Goal: Task Accomplishment & Management: Manage account settings

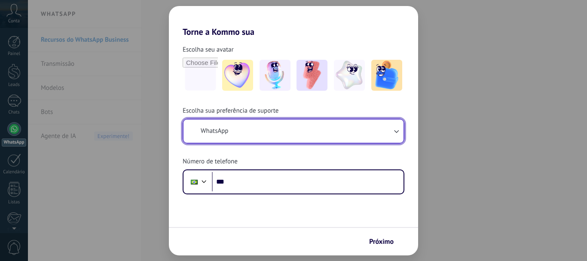
click at [239, 136] on button "WhatsApp" at bounding box center [293, 130] width 220 height 23
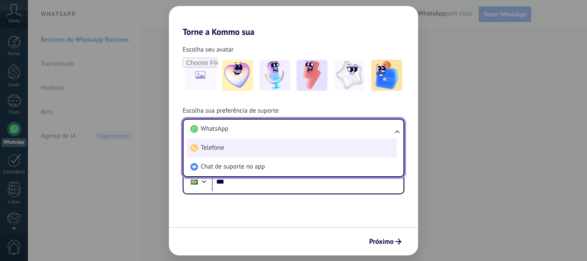
click at [228, 145] on li "Telefone" at bounding box center [292, 147] width 210 height 19
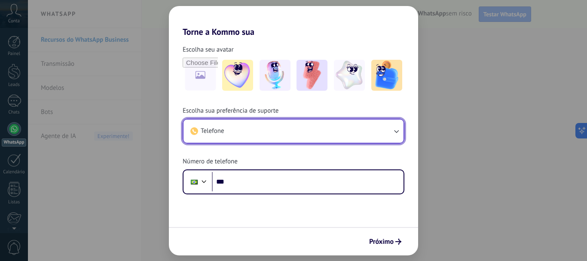
click at [228, 132] on button "Telefone" at bounding box center [293, 130] width 220 height 23
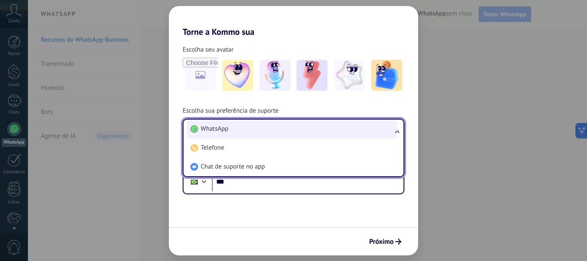
click at [226, 129] on span "WhatsApp" at bounding box center [214, 129] width 27 height 9
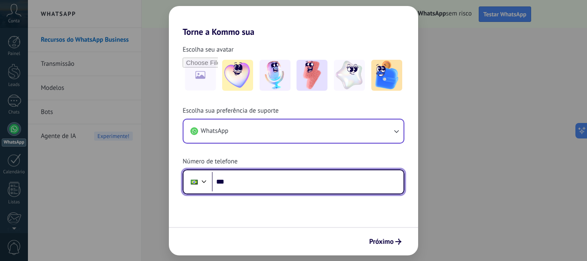
click at [245, 181] on input "***" at bounding box center [308, 182] width 192 height 20
type input "**********"
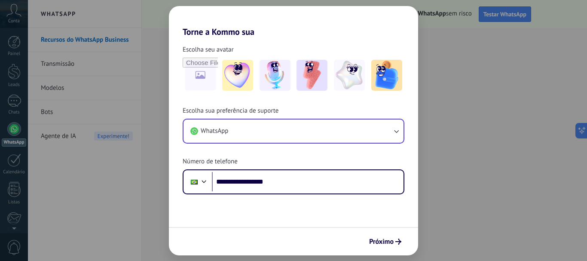
click at [393, 243] on span "Próximo" at bounding box center [381, 241] width 24 height 6
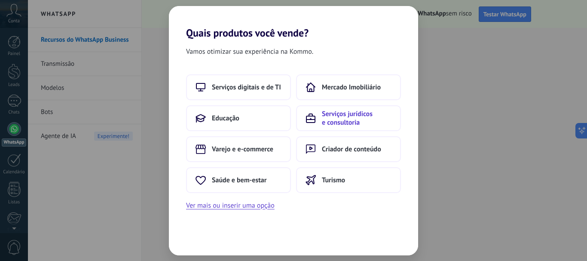
click at [346, 117] on span "Serviços jurídicos e consultoria" at bounding box center [357, 118] width 70 height 17
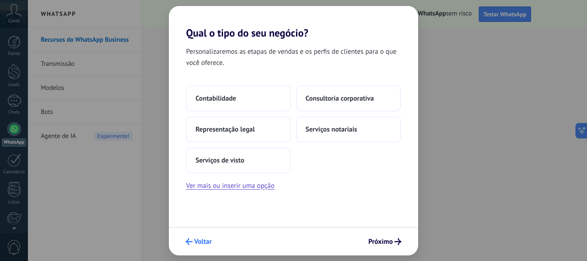
click at [197, 241] on span "Voltar" at bounding box center [203, 241] width 18 height 6
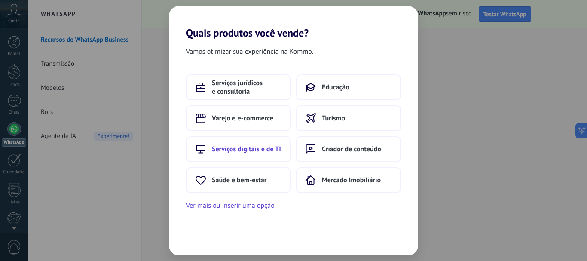
click at [233, 148] on span "Serviços digitais e de TI" at bounding box center [246, 149] width 69 height 9
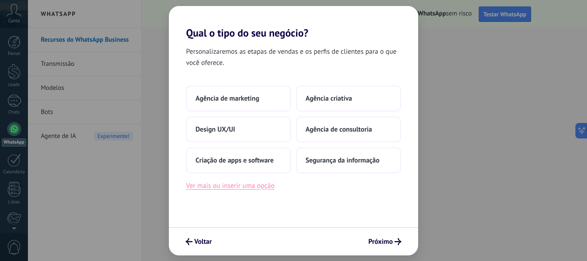
click at [204, 187] on button "Ver mais ou inserir uma opção" at bounding box center [230, 185] width 88 height 11
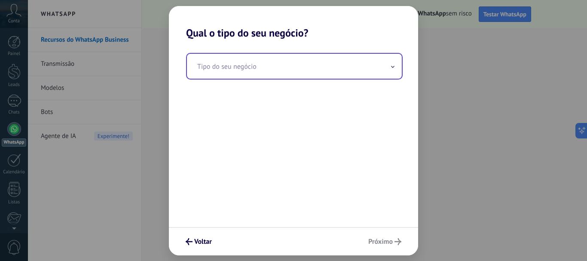
click at [222, 72] on input "text" at bounding box center [294, 66] width 215 height 25
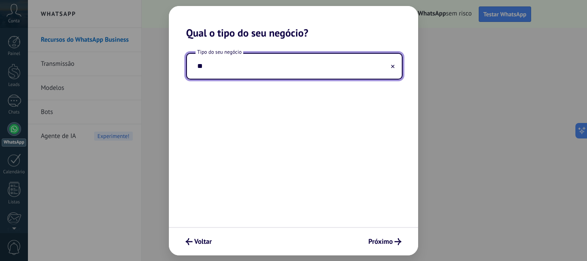
type input "*"
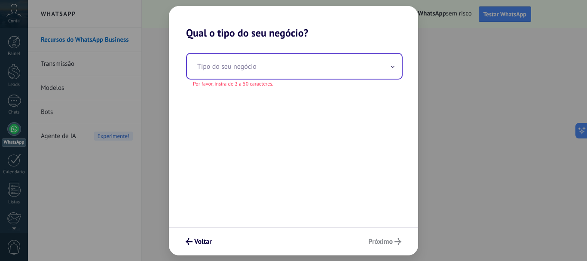
click at [222, 72] on input "text" at bounding box center [294, 66] width 215 height 25
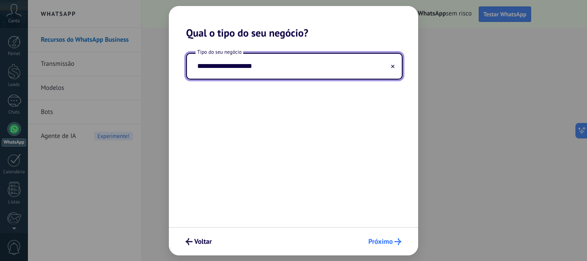
type input "**********"
click at [387, 239] on span "Próximo" at bounding box center [380, 241] width 24 height 6
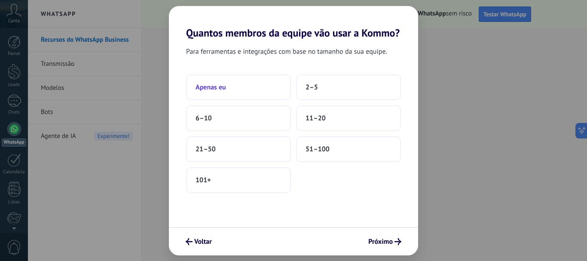
click at [245, 88] on button "Apenas eu" at bounding box center [238, 87] width 105 height 26
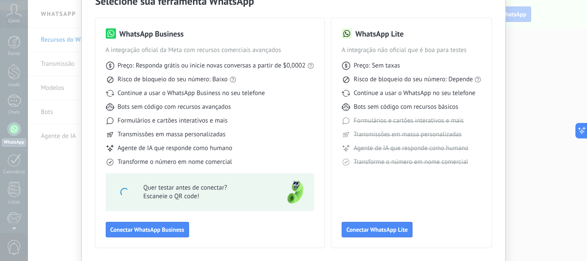
scroll to position [76, 0]
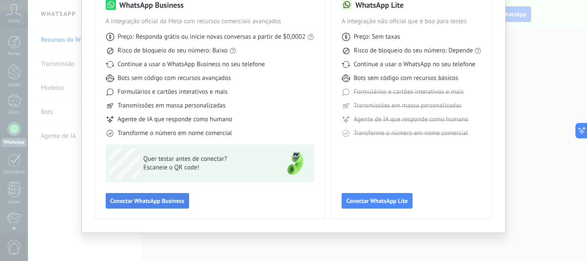
click at [163, 200] on span "Conectar WhatsApp Business" at bounding box center [147, 201] width 74 height 6
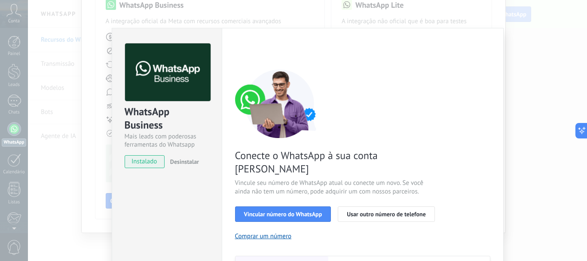
click at [75, 51] on div "WhatsApp Business Mais leads com poderosas ferramentas do Whatsapp instalado De…" at bounding box center [307, 130] width 559 height 261
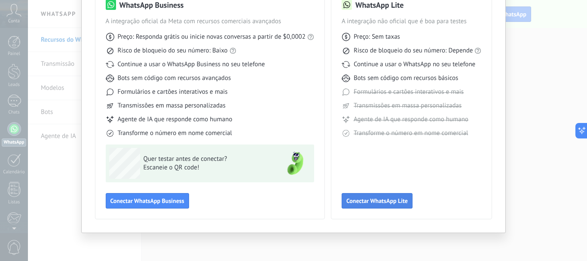
click at [358, 201] on span "Conectar WhatsApp Lite" at bounding box center [376, 201] width 61 height 6
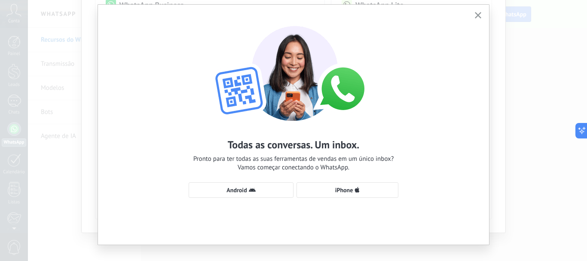
scroll to position [36, 0]
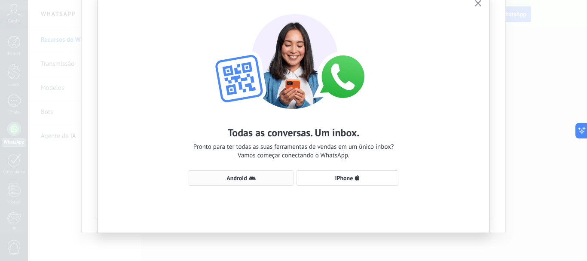
click at [226, 177] on span "Android" at bounding box center [236, 178] width 20 height 6
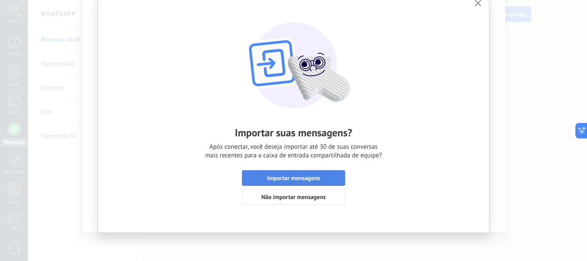
click at [324, 177] on span "Importar mensagens" at bounding box center [294, 178] width 94 height 6
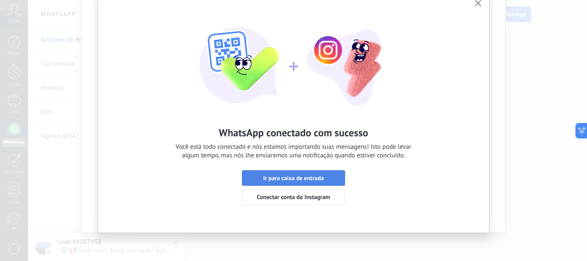
click at [291, 177] on span "Ir para caixa de entrada" at bounding box center [293, 178] width 61 height 6
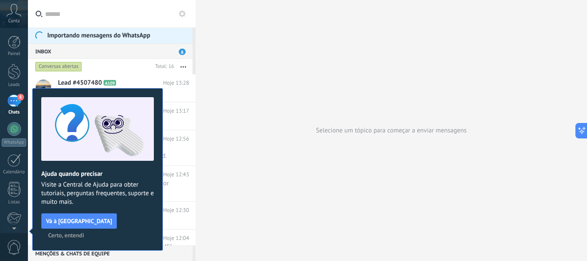
click at [84, 232] on span "Certo, entendi" at bounding box center [66, 235] width 36 height 6
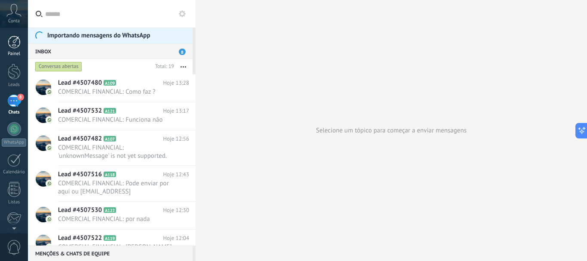
click at [19, 45] on div at bounding box center [14, 42] width 13 height 13
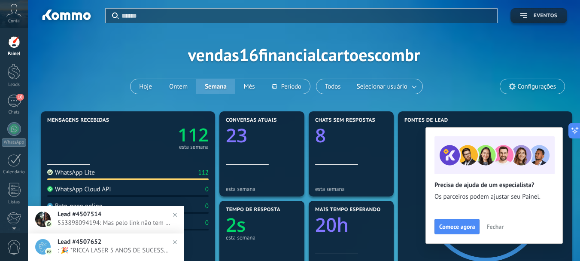
click at [542, 13] on span "Eventos" at bounding box center [546, 16] width 24 height 6
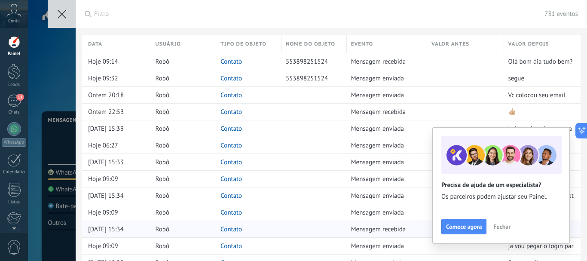
click at [500, 228] on span "Fechar" at bounding box center [501, 226] width 17 height 6
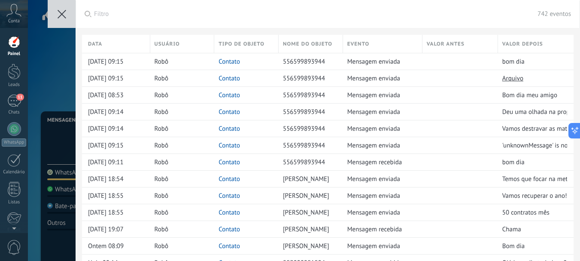
click at [58, 13] on icon at bounding box center [62, 14] width 9 height 9
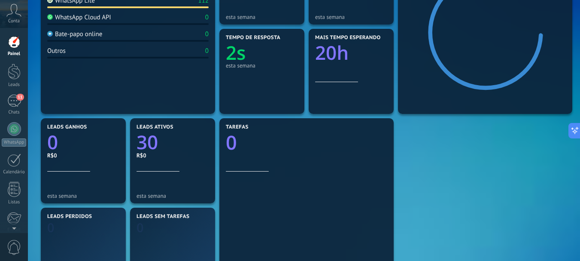
scroll to position [301, 0]
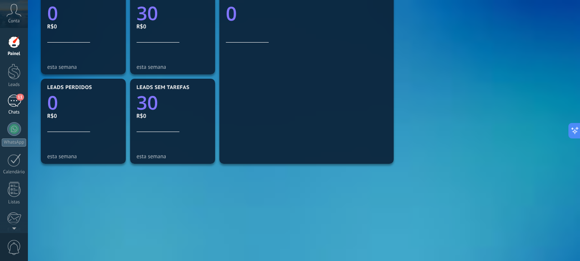
click at [12, 103] on div "11" at bounding box center [14, 100] width 14 height 12
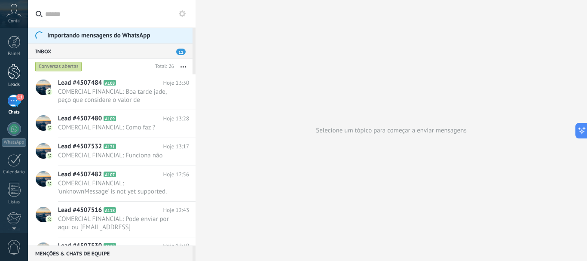
click at [17, 72] on div at bounding box center [14, 72] width 13 height 16
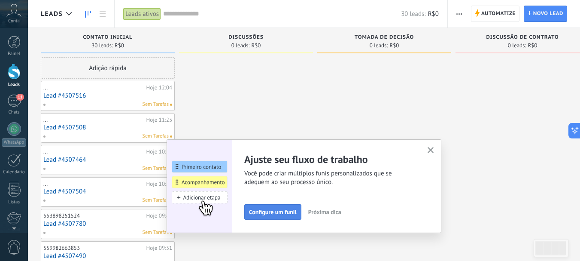
click at [285, 213] on span "Configure um funil" at bounding box center [273, 212] width 48 height 6
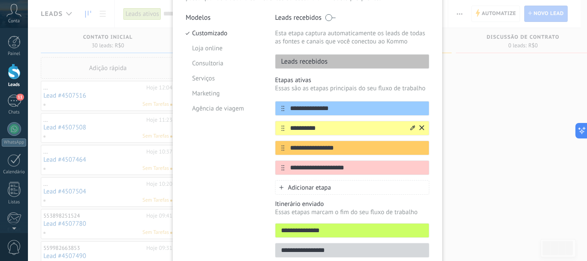
scroll to position [86, 0]
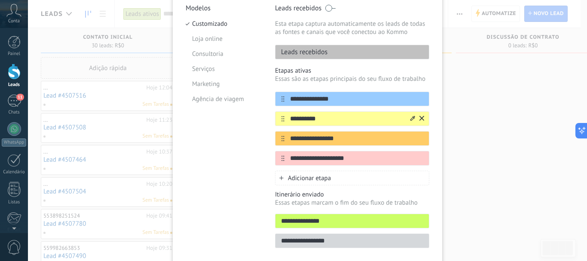
click at [410, 120] on icon at bounding box center [412, 118] width 5 height 5
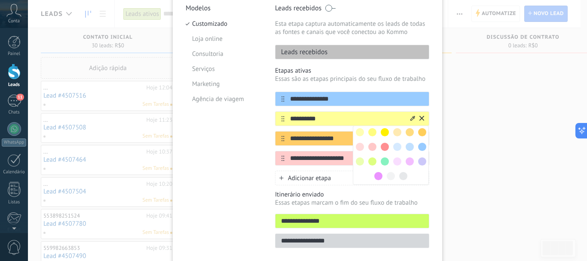
click at [322, 117] on input "**********" at bounding box center [346, 118] width 125 height 9
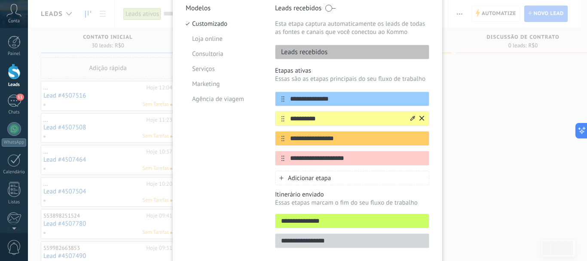
click at [322, 117] on input "**********" at bounding box center [346, 118] width 125 height 9
type input "**********"
click at [353, 138] on input "**********" at bounding box center [346, 138] width 125 height 9
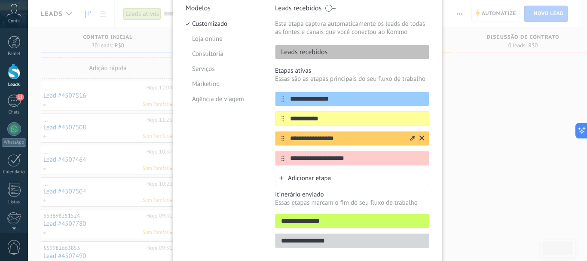
click at [353, 138] on input "**********" at bounding box center [346, 138] width 125 height 9
type input "**********"
click at [353, 161] on input "**********" at bounding box center [346, 158] width 125 height 9
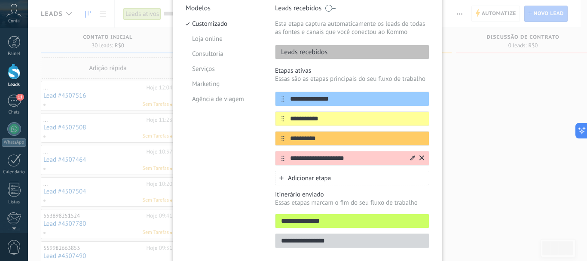
click at [353, 161] on input "**********" at bounding box center [346, 158] width 125 height 9
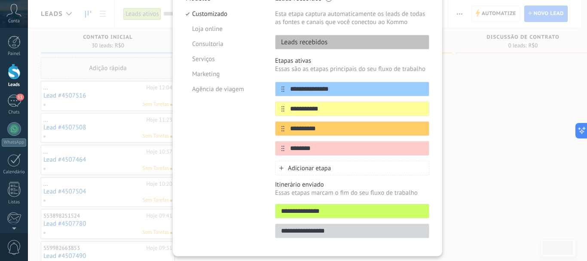
scroll to position [119, 0]
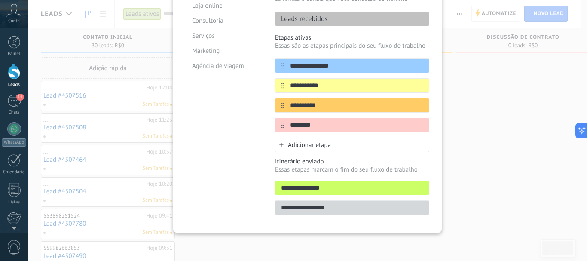
type input "********"
click at [322, 189] on input "**********" at bounding box center [351, 187] width 153 height 9
type input "*******"
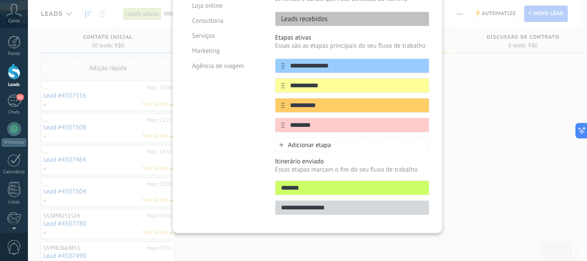
click at [317, 207] on input "**********" at bounding box center [351, 207] width 153 height 9
type input "*******"
click at [445, 136] on div "**********" at bounding box center [307, 130] width 559 height 261
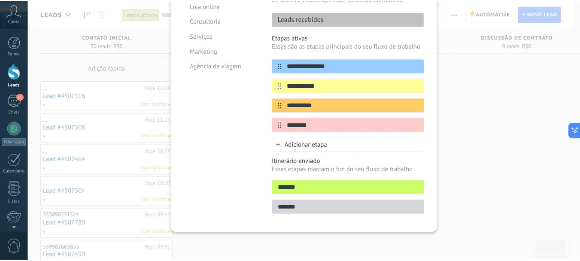
scroll to position [0, 0]
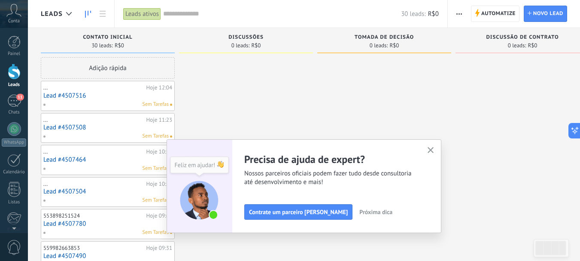
click at [433, 149] on use "button" at bounding box center [431, 150] width 6 height 6
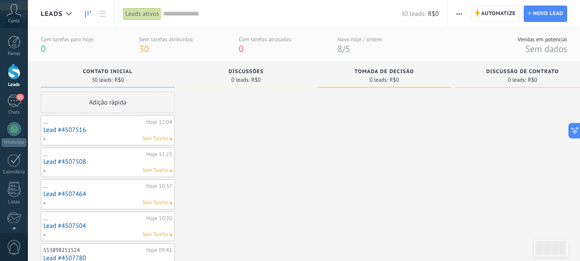
click at [240, 81] on span "0 leads:" at bounding box center [240, 79] width 18 height 5
click at [88, 125] on div "..." at bounding box center [93, 122] width 101 height 7
click at [94, 133] on link "Lead #4507516" at bounding box center [107, 129] width 129 height 7
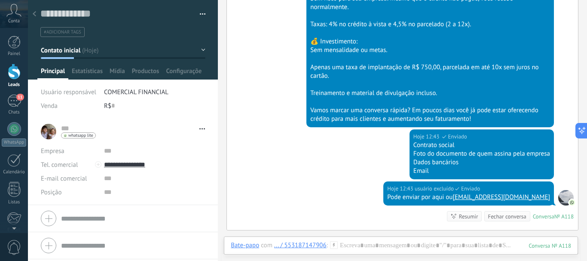
scroll to position [590, 0]
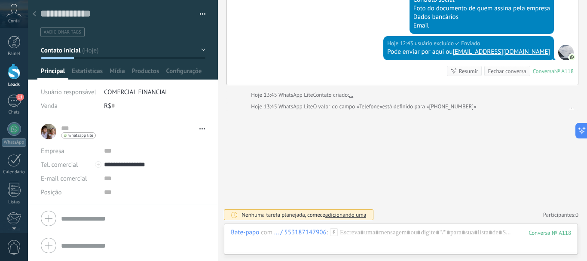
click at [140, 49] on button "Contato inicial" at bounding box center [123, 50] width 164 height 15
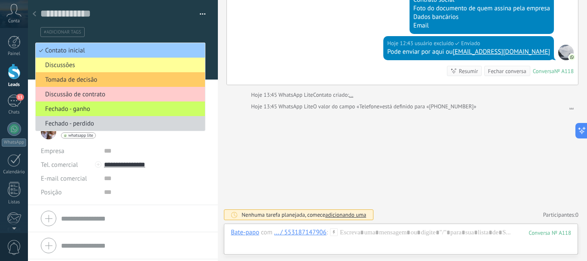
click at [247, 48] on div "Hoje 12:43 usuário excluído Enviado Pode enviar por aqui ou [EMAIL_ADDRESS][DOM…" at bounding box center [402, 60] width 351 height 49
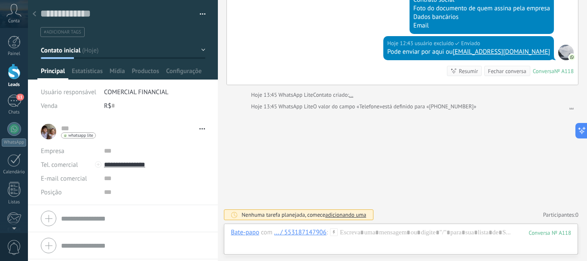
click at [6, 17] on div "Conta" at bounding box center [14, 14] width 28 height 28
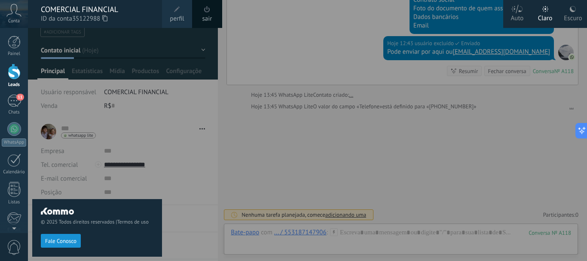
click at [223, 56] on div at bounding box center [321, 130] width 587 height 261
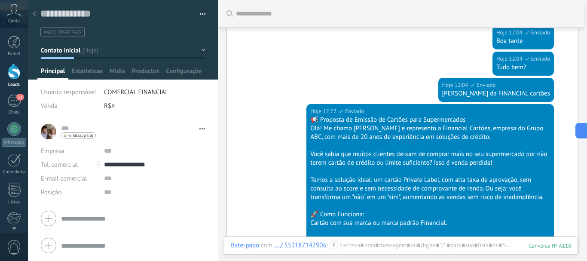
scroll to position [0, 0]
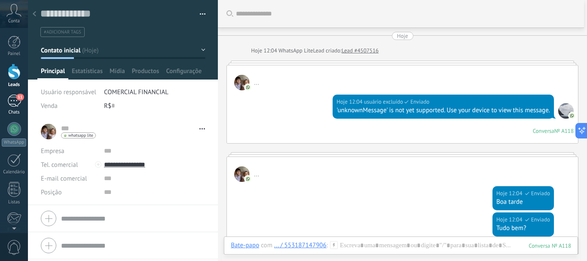
click at [14, 99] on div "11" at bounding box center [14, 100] width 14 height 12
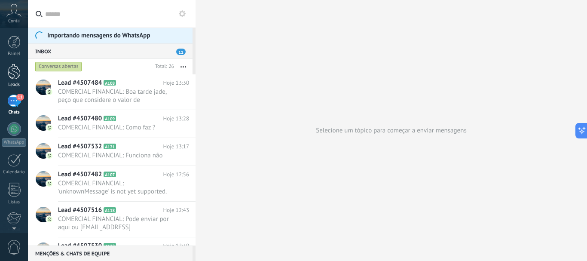
click at [13, 70] on div at bounding box center [14, 72] width 13 height 16
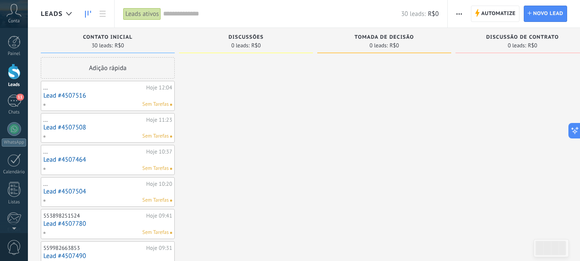
click at [201, 40] on div "Discussões" at bounding box center [245, 37] width 125 height 7
click at [237, 39] on span "Discussões" at bounding box center [245, 37] width 35 height 6
click at [244, 34] on div "Discussões 0 leads: R$0" at bounding box center [246, 40] width 134 height 25
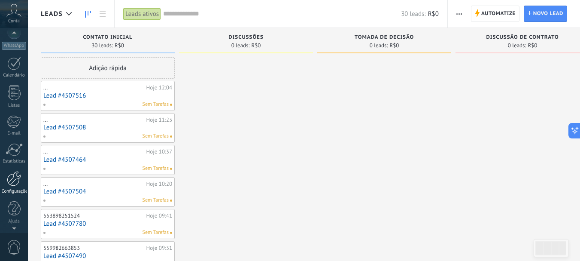
click at [15, 181] on div at bounding box center [14, 178] width 15 height 15
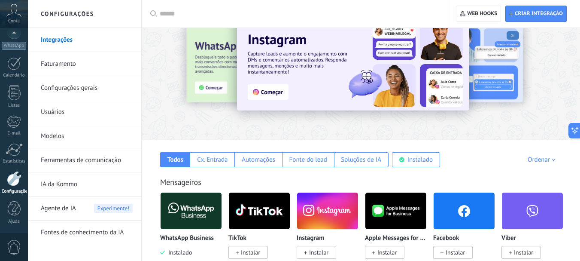
scroll to position [43, 0]
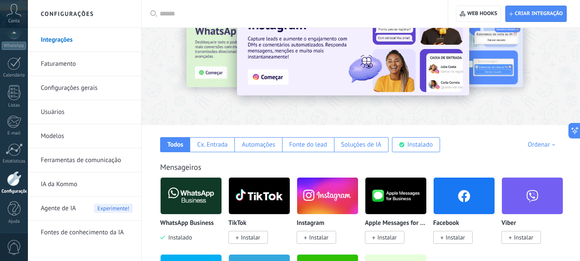
click at [79, 87] on link "Configurações gerais" at bounding box center [87, 88] width 92 height 24
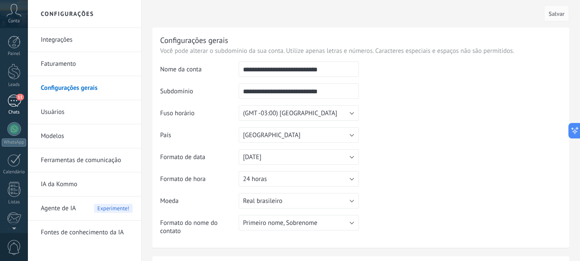
click at [15, 101] on div "11" at bounding box center [14, 100] width 14 height 12
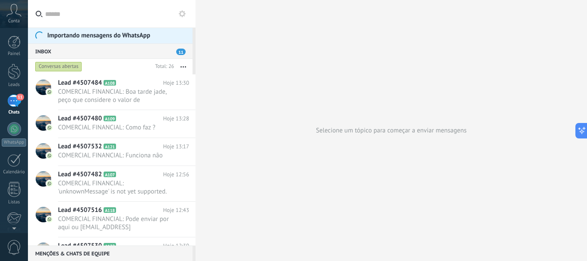
click at [183, 15] on icon at bounding box center [182, 13] width 7 height 7
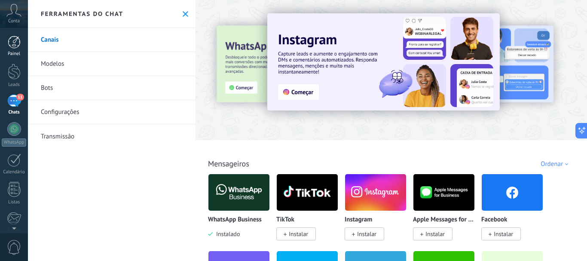
click at [18, 46] on div at bounding box center [14, 42] width 13 height 13
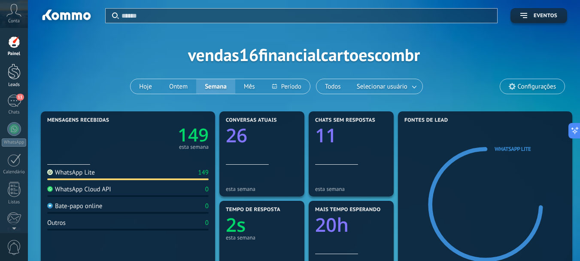
click at [11, 76] on div at bounding box center [14, 72] width 13 height 16
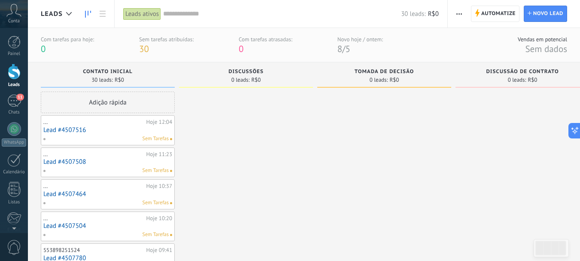
click at [243, 74] on span "Discussões" at bounding box center [245, 72] width 35 height 6
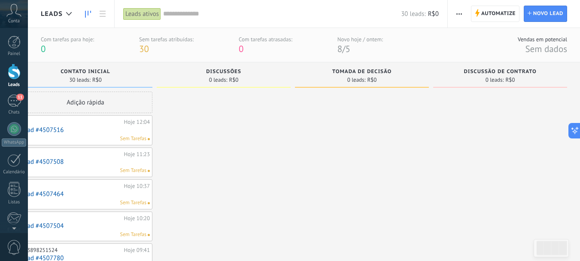
drag, startPoint x: 522, startPoint y: 169, endPoint x: 362, endPoint y: 169, distance: 159.8
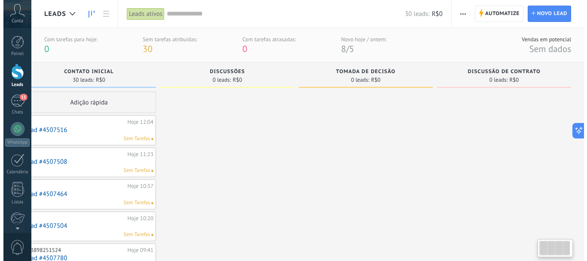
scroll to position [0, 0]
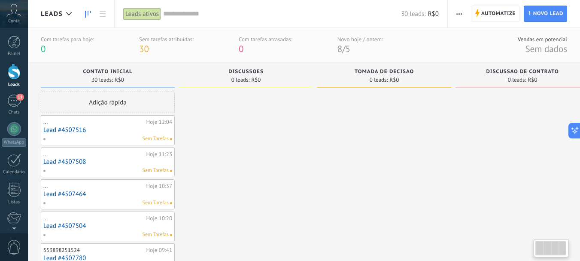
drag, startPoint x: 285, startPoint y: 180, endPoint x: 411, endPoint y: 174, distance: 126.0
click at [12, 69] on div at bounding box center [14, 72] width 13 height 16
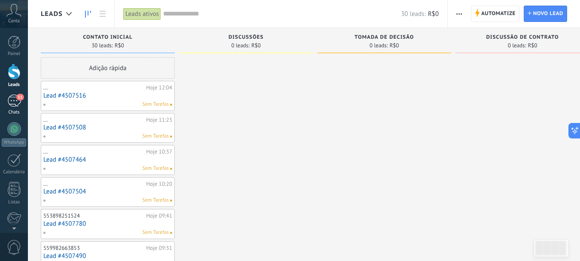
click at [14, 103] on div "11" at bounding box center [14, 100] width 14 height 12
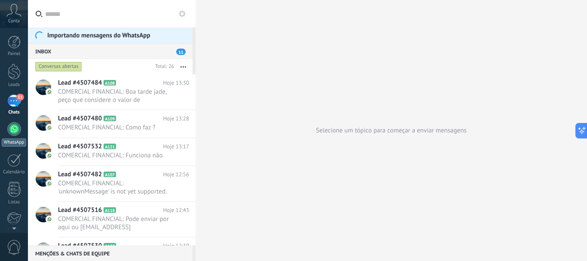
click at [20, 129] on div at bounding box center [14, 129] width 14 height 14
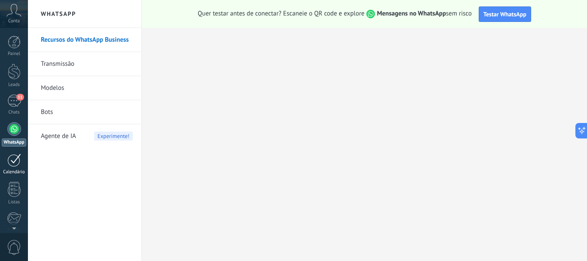
click at [11, 158] on div at bounding box center [14, 159] width 14 height 13
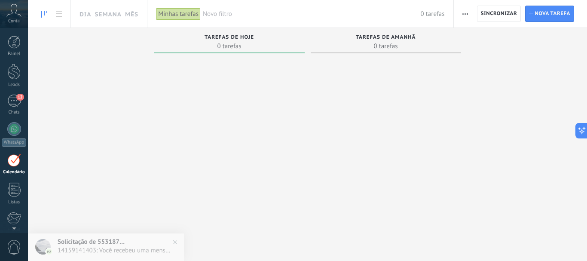
scroll to position [25, 0]
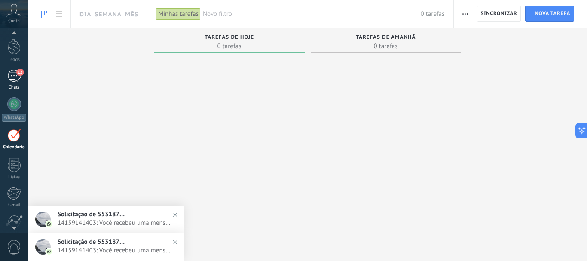
click at [11, 78] on div "12" at bounding box center [14, 76] width 14 height 12
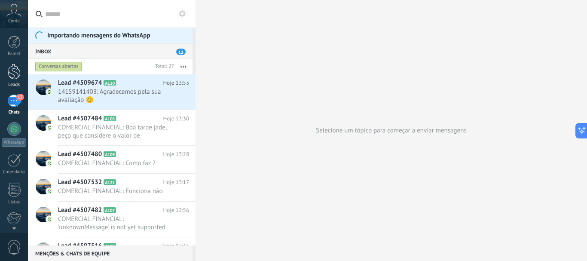
click at [13, 70] on div at bounding box center [14, 72] width 13 height 16
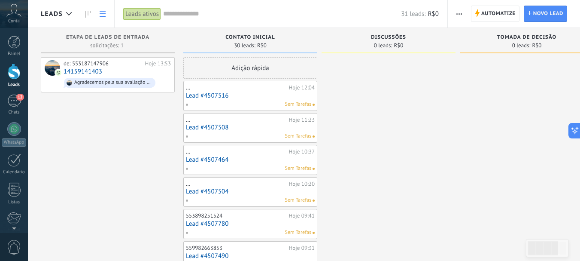
click at [102, 11] on use at bounding box center [103, 14] width 6 height 6
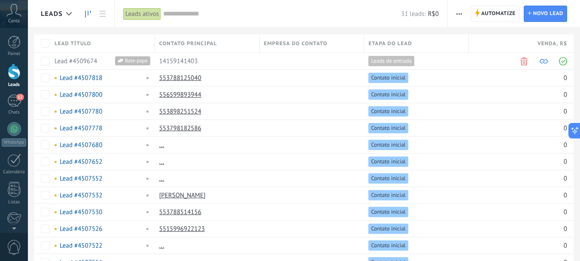
click at [90, 12] on icon at bounding box center [88, 14] width 6 height 7
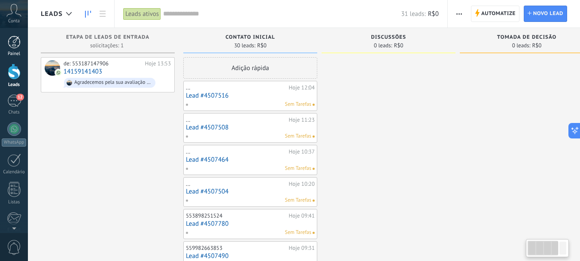
click at [18, 48] on div at bounding box center [14, 42] width 13 height 13
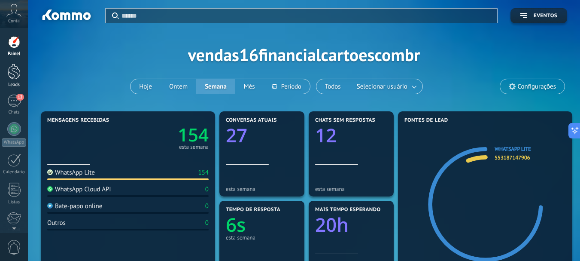
click at [12, 70] on div at bounding box center [14, 72] width 13 height 16
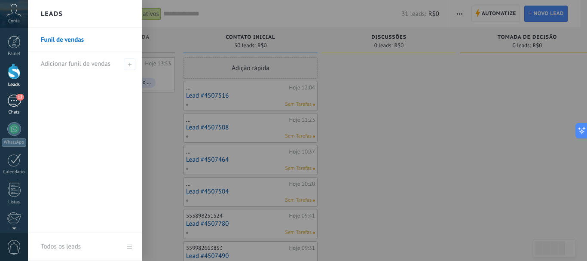
click at [15, 97] on div "12" at bounding box center [14, 100] width 14 height 12
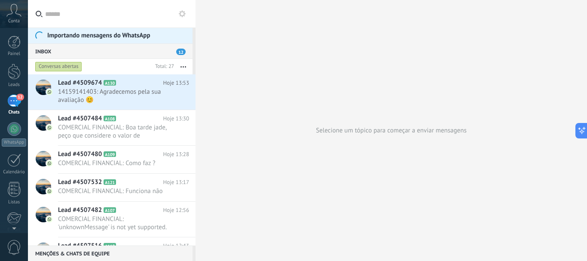
click at [68, 66] on div "Conversas abertas" at bounding box center [58, 66] width 47 height 10
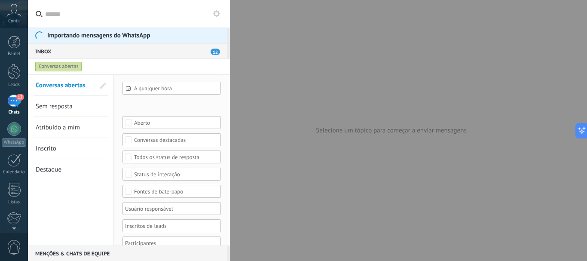
click at [68, 66] on div "Conversas abertas" at bounding box center [58, 66] width 47 height 10
click at [215, 15] on use at bounding box center [216, 13] width 7 height 7
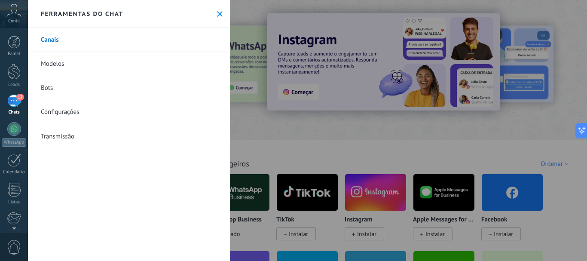
click at [97, 67] on link "Modelos" at bounding box center [129, 64] width 202 height 24
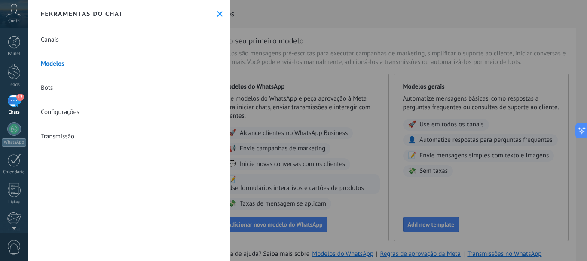
click at [63, 39] on link "Canais" at bounding box center [129, 40] width 202 height 24
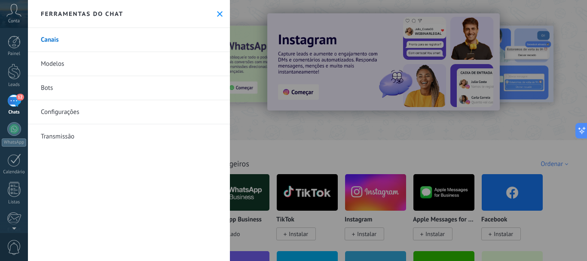
click at [217, 12] on icon at bounding box center [220, 14] width 6 height 6
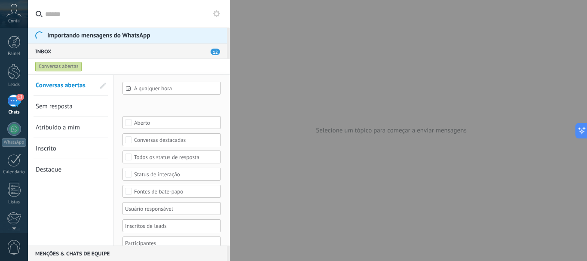
click at [11, 21] on span "Conta" at bounding box center [14, 21] width 12 height 6
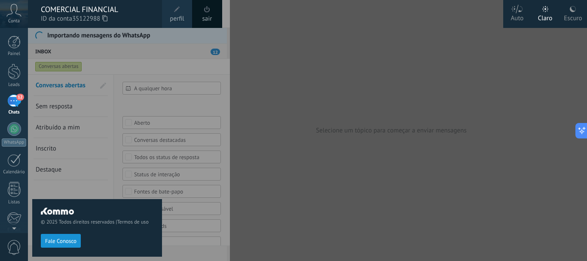
click at [569, 13] on div "Escuro" at bounding box center [572, 17] width 18 height 22
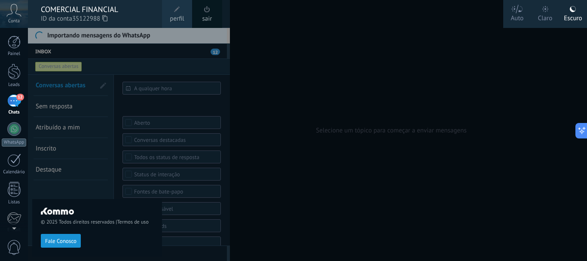
click at [545, 17] on div "Claro" at bounding box center [545, 17] width 15 height 22
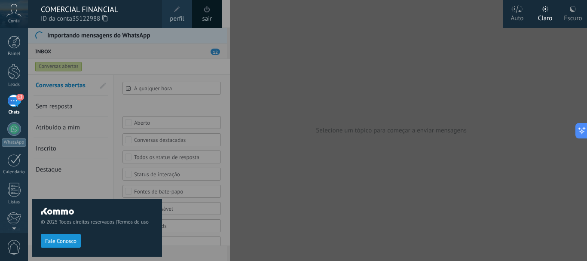
click at [385, 53] on div at bounding box center [321, 130] width 587 height 261
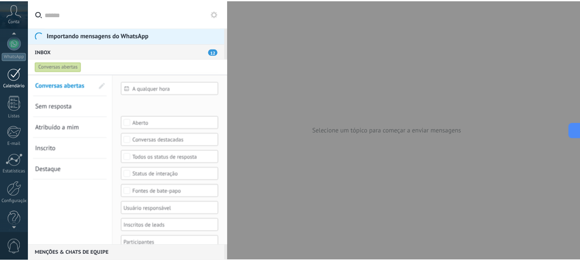
scroll to position [97, 0]
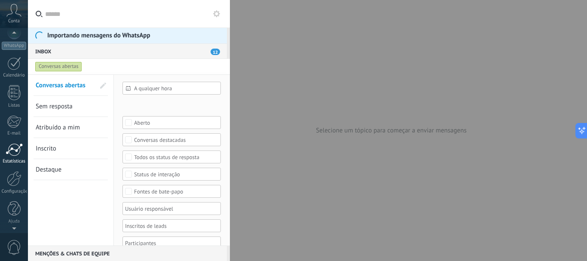
click at [10, 152] on div at bounding box center [14, 149] width 17 height 13
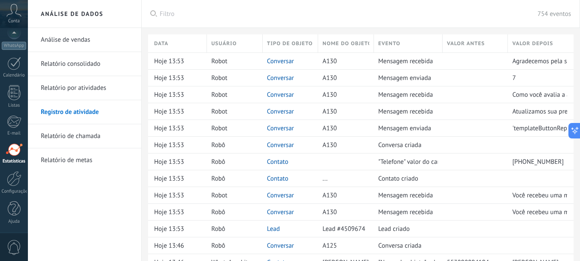
click at [81, 88] on link "Relatório por atividades" at bounding box center [87, 88] width 92 height 24
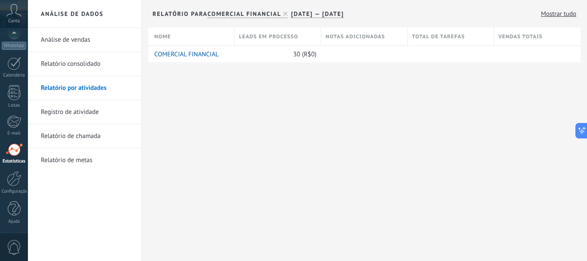
click at [79, 64] on link "Relatório consolidado" at bounding box center [87, 64] width 92 height 24
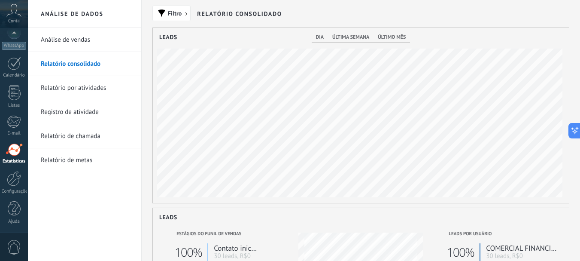
scroll to position [175, 416]
click at [73, 41] on link "Análise de vendas" at bounding box center [87, 40] width 92 height 24
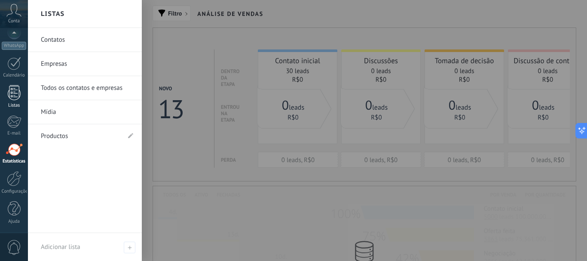
click at [14, 100] on div at bounding box center [14, 92] width 13 height 15
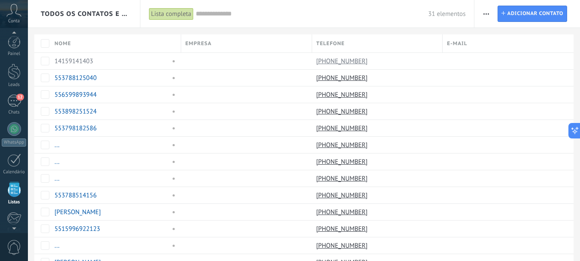
click at [14, 100] on div "12" at bounding box center [14, 100] width 14 height 12
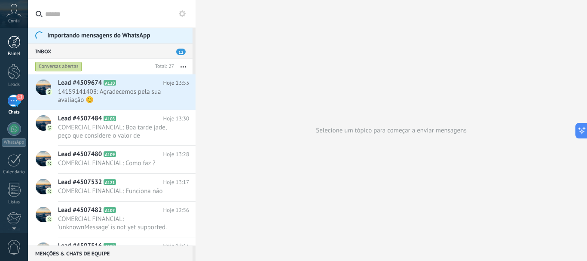
click at [12, 49] on link "Painel" at bounding box center [14, 46] width 28 height 21
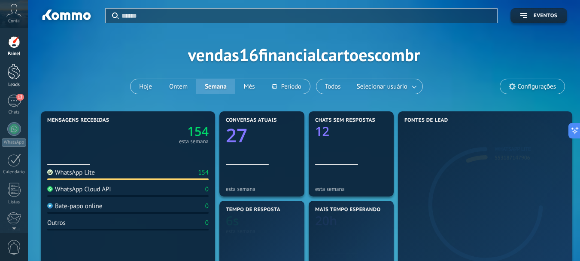
click at [13, 76] on div at bounding box center [14, 72] width 13 height 16
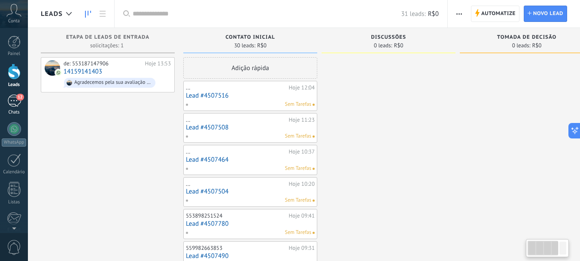
click at [12, 97] on div "12" at bounding box center [14, 100] width 14 height 12
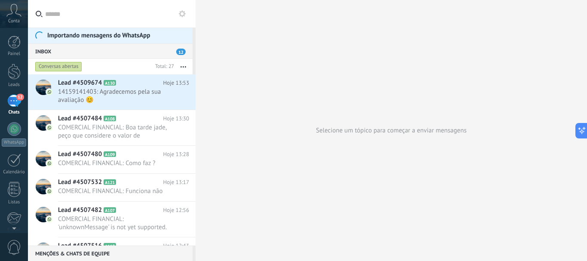
click at [16, 97] on div "12" at bounding box center [14, 100] width 14 height 12
click at [12, 13] on icon at bounding box center [13, 10] width 15 height 13
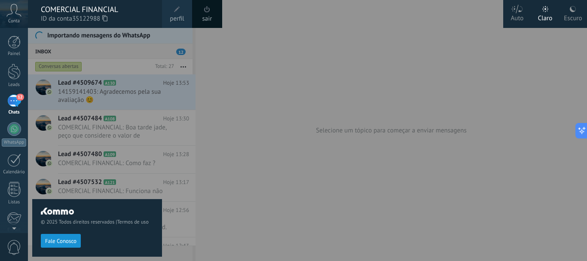
click at [174, 15] on span "perfil" at bounding box center [177, 18] width 14 height 9
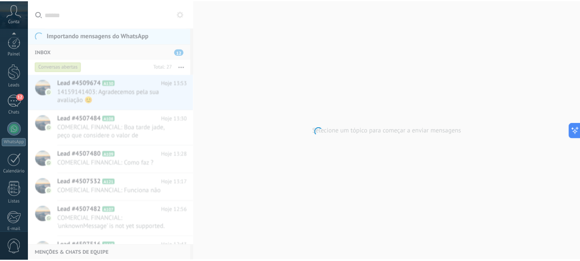
scroll to position [97, 0]
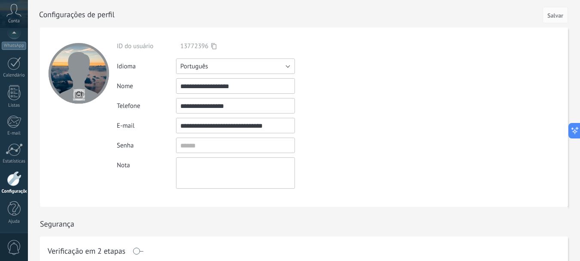
click at [219, 64] on button "Português" at bounding box center [235, 65] width 119 height 15
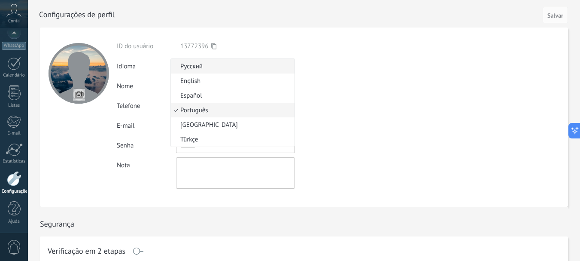
click at [219, 64] on span "Русский" at bounding box center [231, 66] width 121 height 8
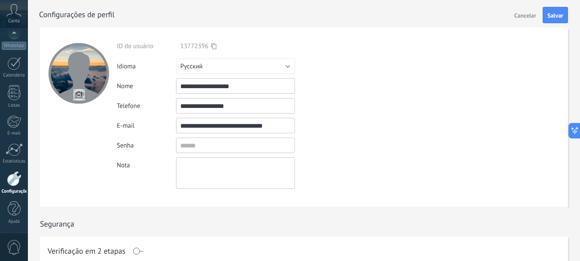
click at [78, 95] on input "file" at bounding box center [79, 94] width 12 height 12
type input "**********"
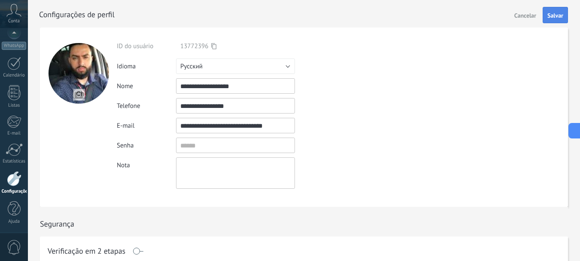
click at [556, 18] on span "Salvar" at bounding box center [556, 15] width 16 height 6
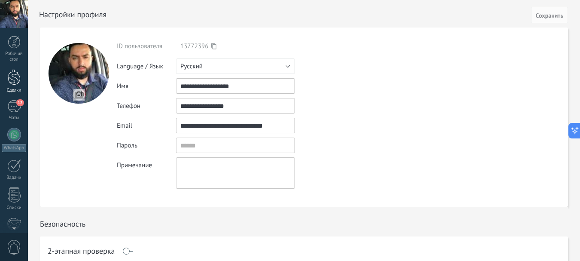
click at [10, 79] on div at bounding box center [14, 77] width 13 height 16
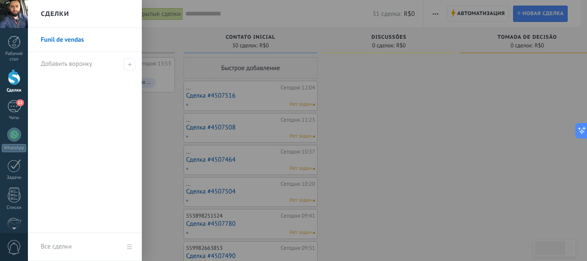
click at [76, 40] on link "Funil de vendas" at bounding box center [87, 40] width 92 height 24
click at [85, 64] on span "Добавить воронку" at bounding box center [66, 64] width 51 height 8
click at [85, 64] on input "text" at bounding box center [81, 64] width 81 height 14
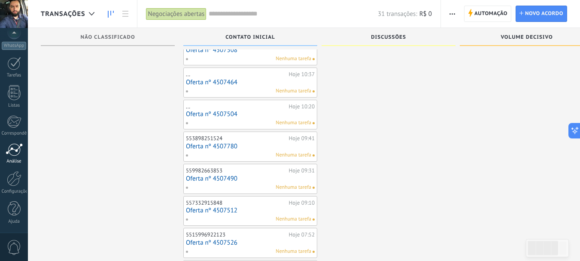
scroll to position [86, 0]
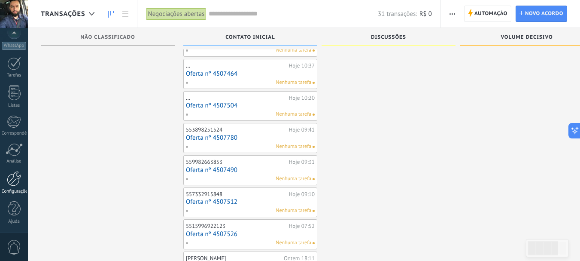
click at [15, 186] on link "Configurações" at bounding box center [14, 182] width 28 height 23
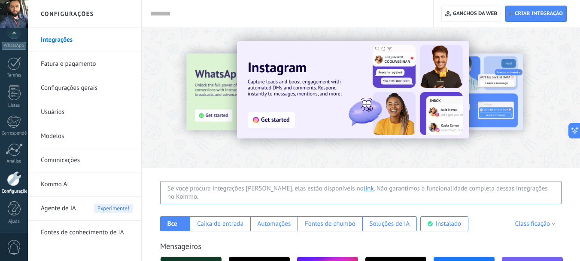
click at [82, 91] on font "Configurações gerais" at bounding box center [69, 88] width 57 height 8
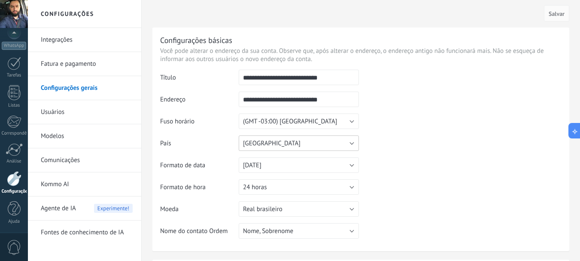
click at [282, 138] on button "[GEOGRAPHIC_DATA]" at bounding box center [299, 142] width 120 height 15
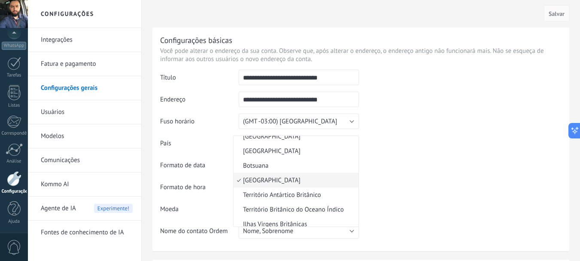
click at [265, 183] on span "[GEOGRAPHIC_DATA]" at bounding box center [295, 180] width 122 height 8
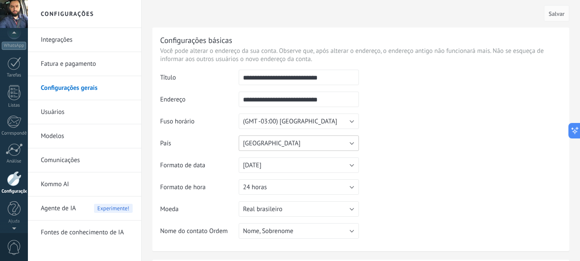
scroll to position [94, 0]
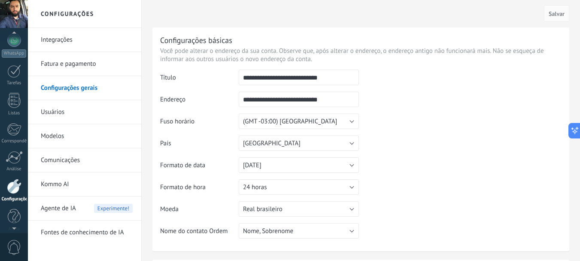
click at [14, 14] on div at bounding box center [14, 14] width 28 height 28
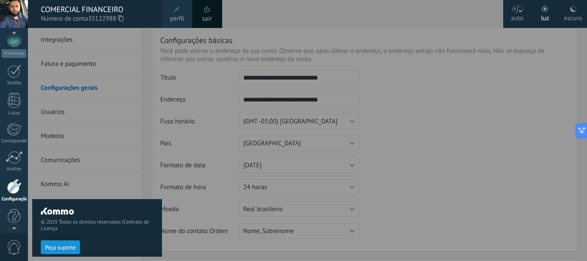
click at [180, 16] on font "perfil" at bounding box center [177, 19] width 14 height 8
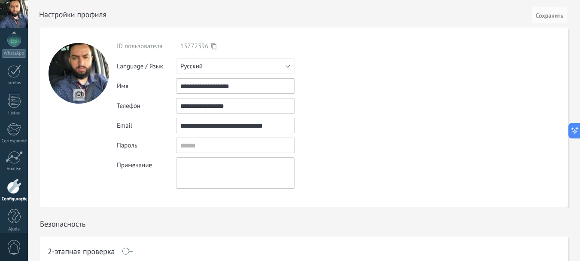
scroll to position [102, 0]
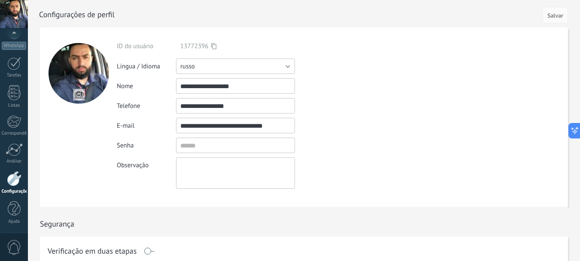
click at [228, 67] on button "russo" at bounding box center [235, 65] width 119 height 15
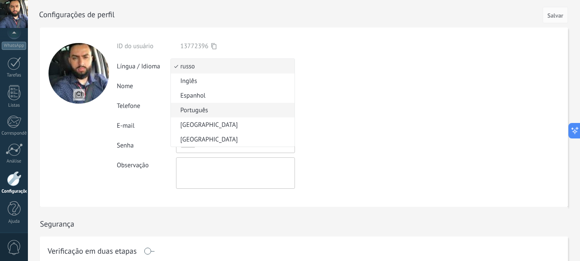
click at [208, 110] on font "Português" at bounding box center [194, 110] width 28 height 8
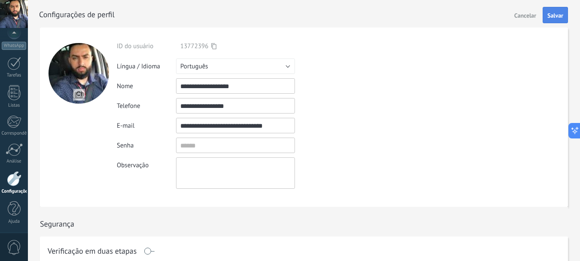
click at [564, 12] on button "Salvar" at bounding box center [555, 15] width 25 height 16
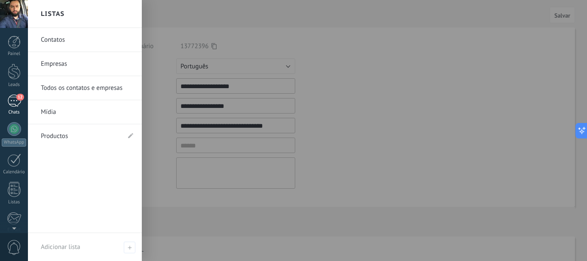
click at [17, 97] on span "12" at bounding box center [19, 97] width 7 height 7
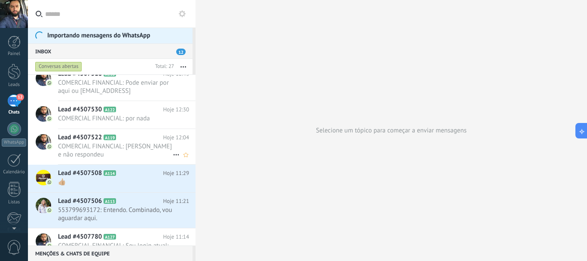
scroll to position [215, 0]
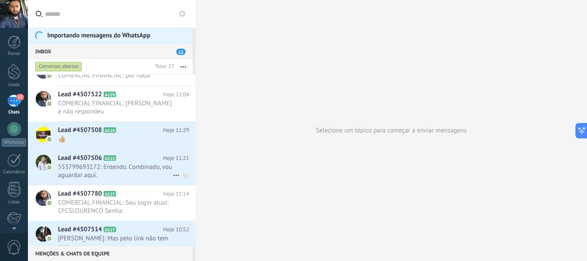
click at [132, 163] on span "553799693172: Entendo. Combinado, vou aguardar aqui." at bounding box center [115, 171] width 115 height 16
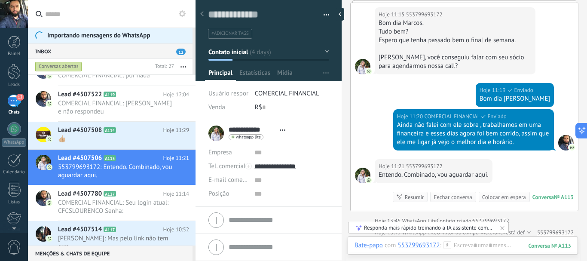
scroll to position [712, 0]
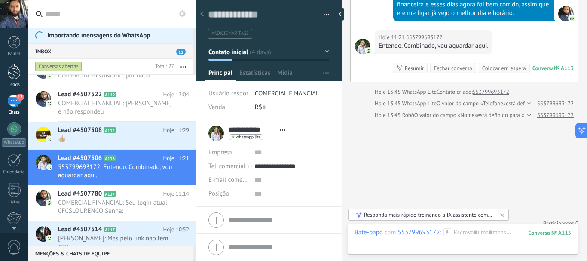
click at [8, 74] on div at bounding box center [14, 72] width 13 height 16
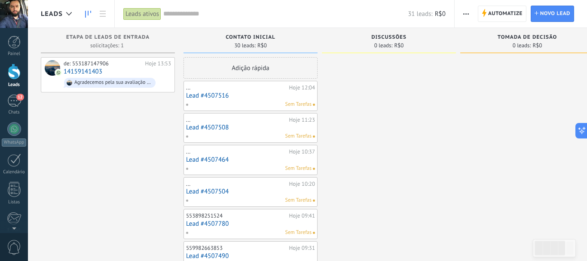
click at [244, 95] on link "Lead #4507516" at bounding box center [250, 95] width 129 height 7
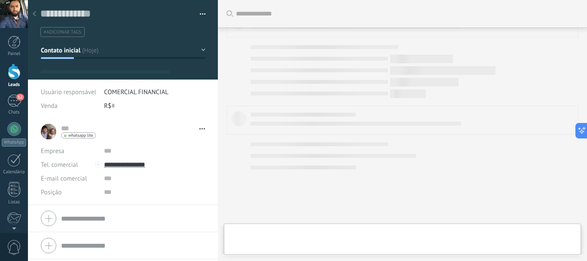
type textarea "**********"
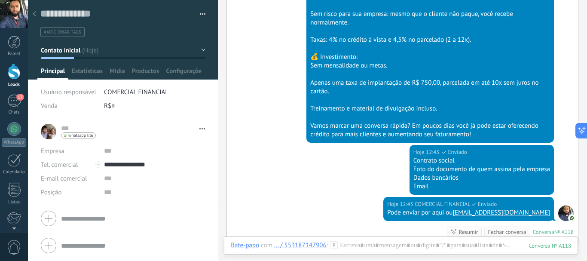
scroll to position [590, 0]
